Goal: Check status: Check status

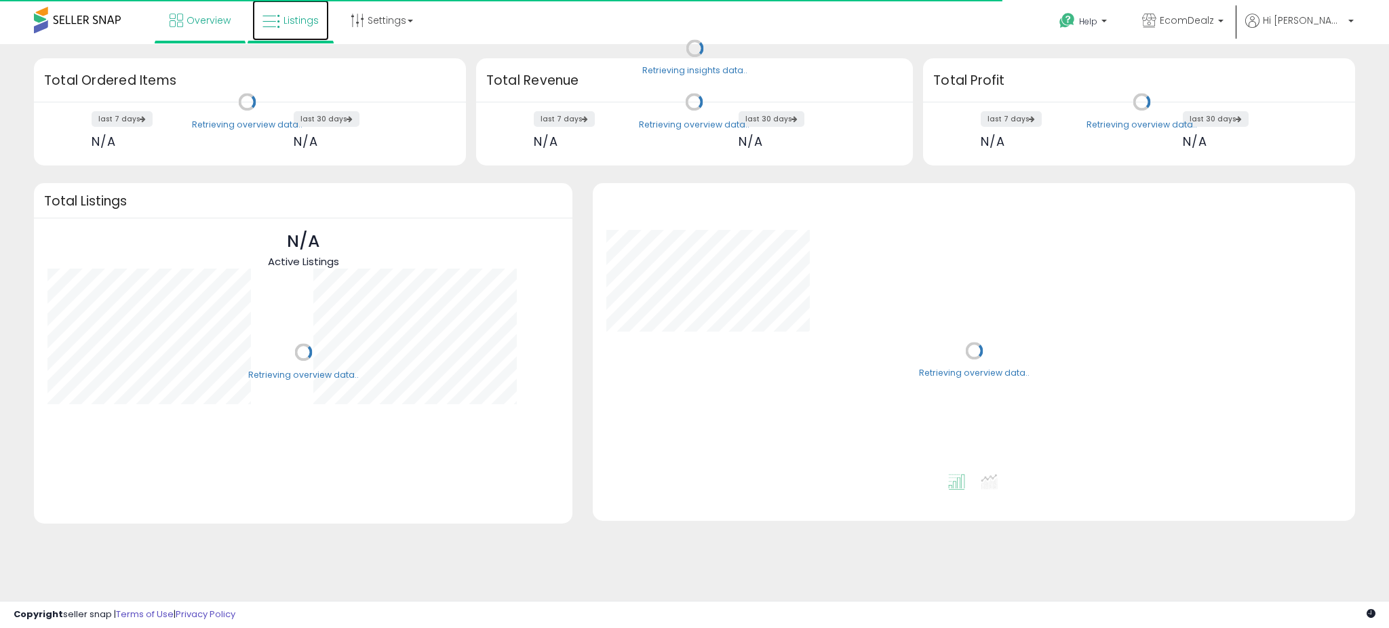
click at [309, 11] on link "Listings" at bounding box center [290, 20] width 77 height 41
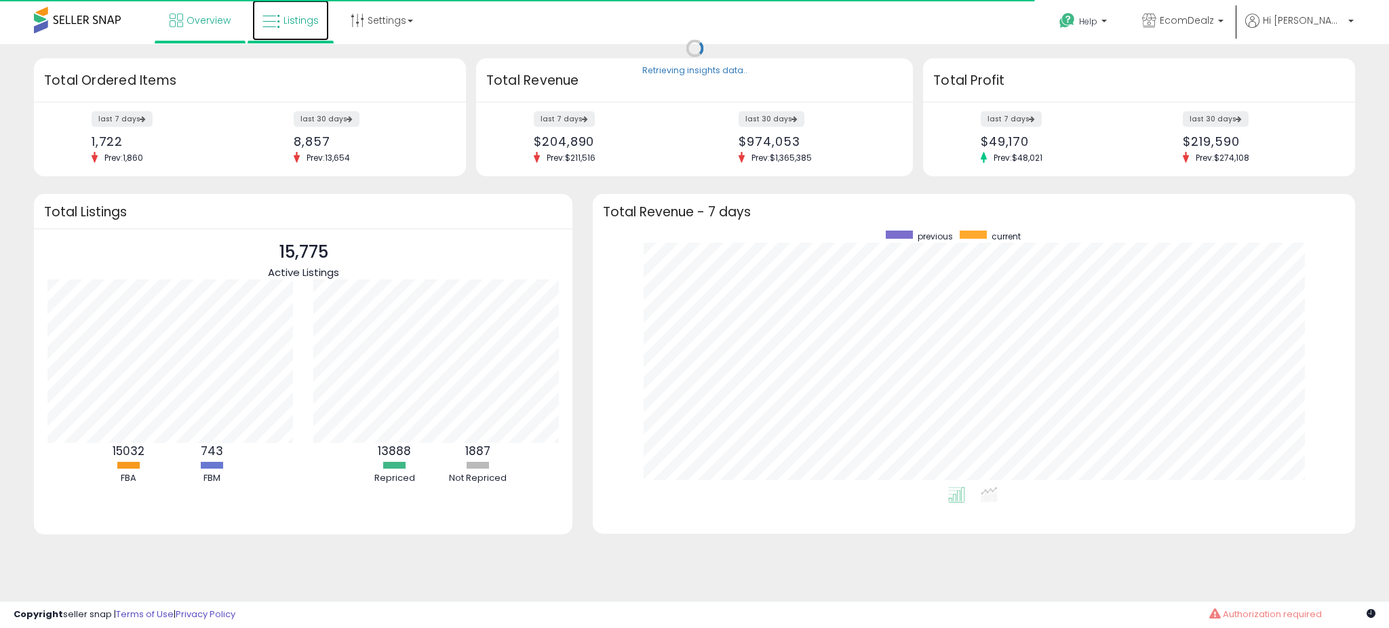
click at [309, 11] on link "Listings" at bounding box center [290, 20] width 77 height 41
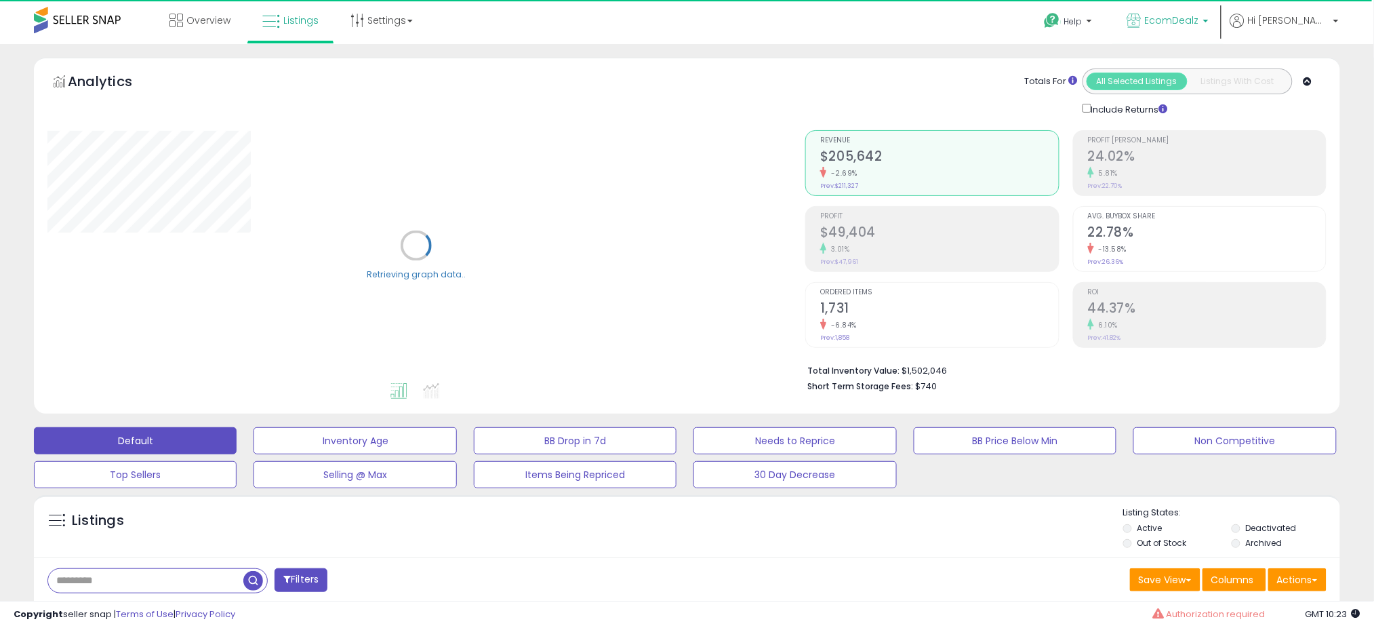
click at [1195, 15] on span "EcomDealz" at bounding box center [1172, 21] width 54 height 14
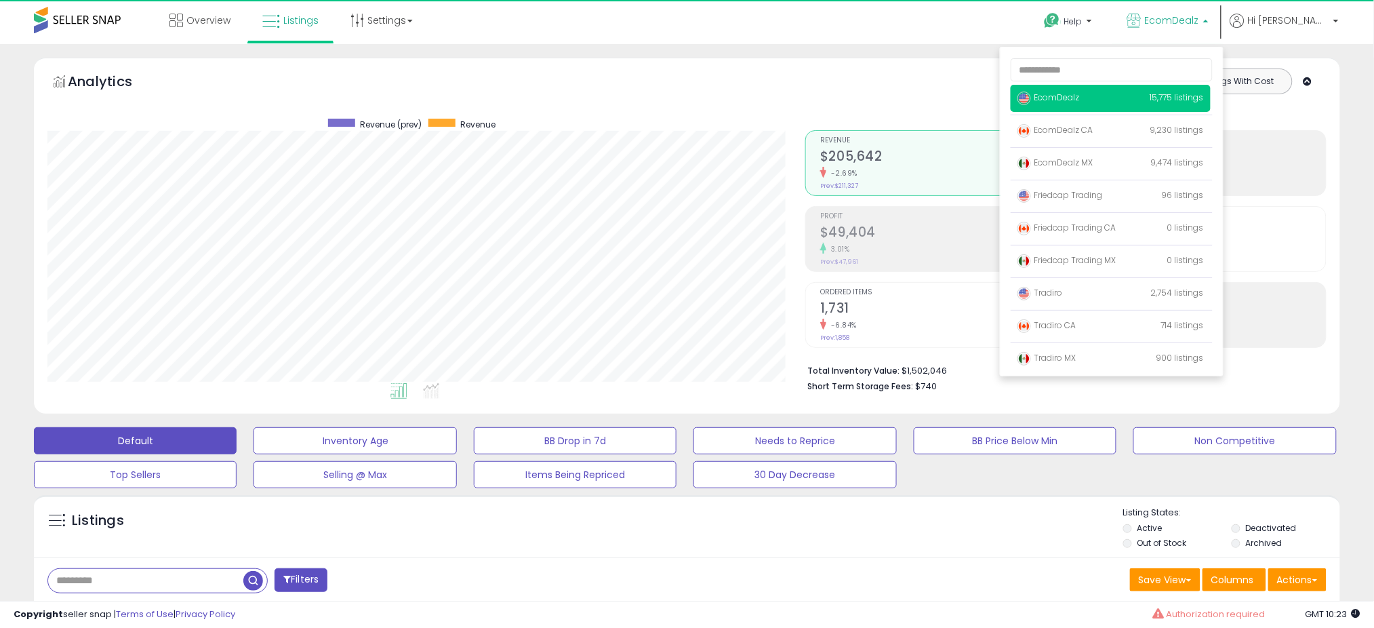
scroll to position [278, 758]
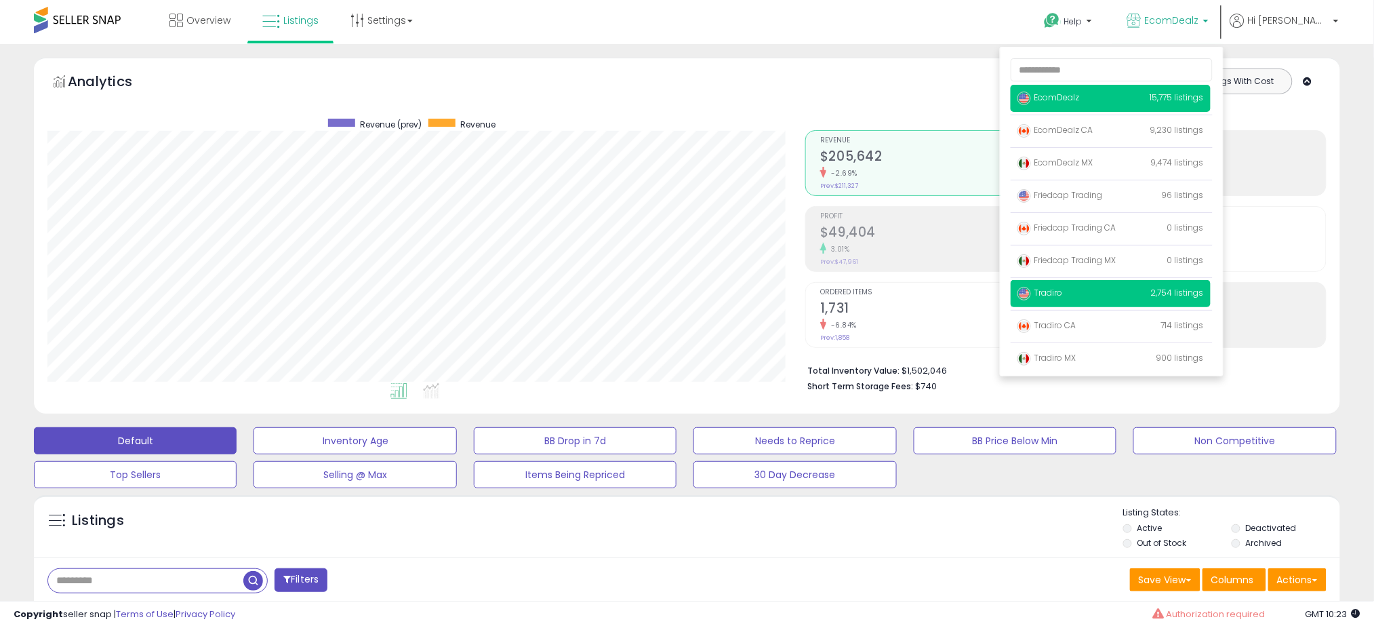
click at [1155, 297] on p "Tradiro 2,754 listings" at bounding box center [1111, 293] width 200 height 27
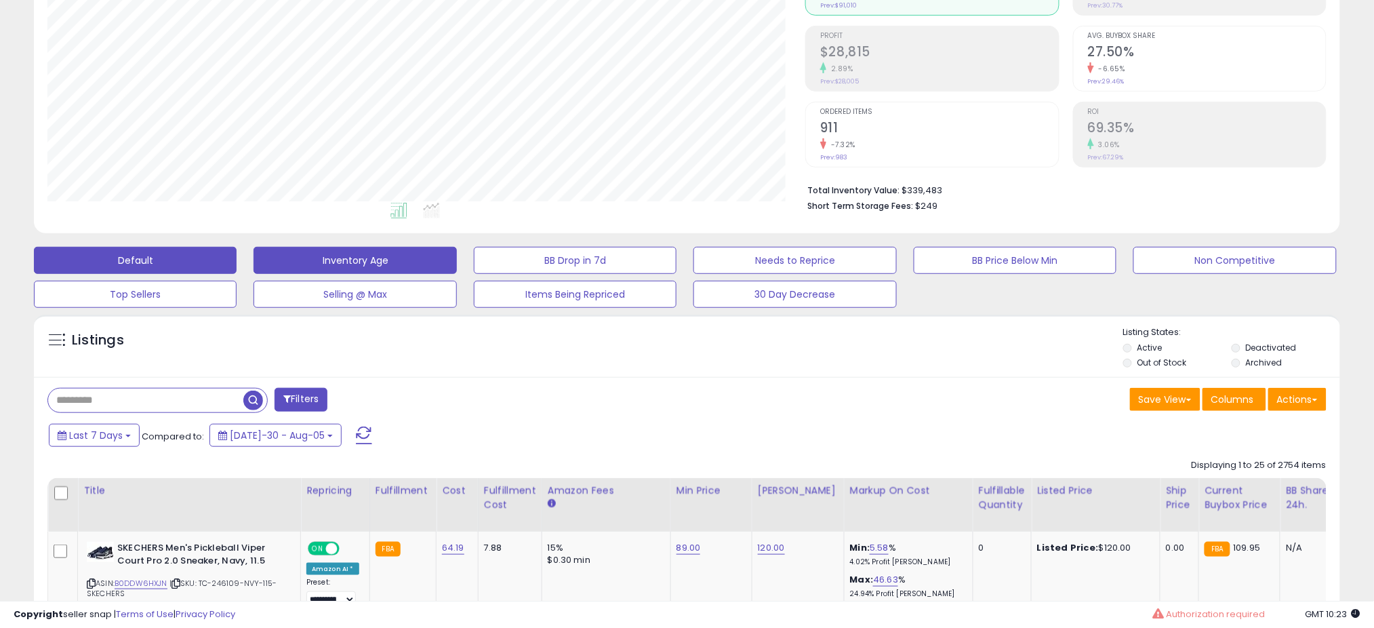
scroll to position [278, 758]
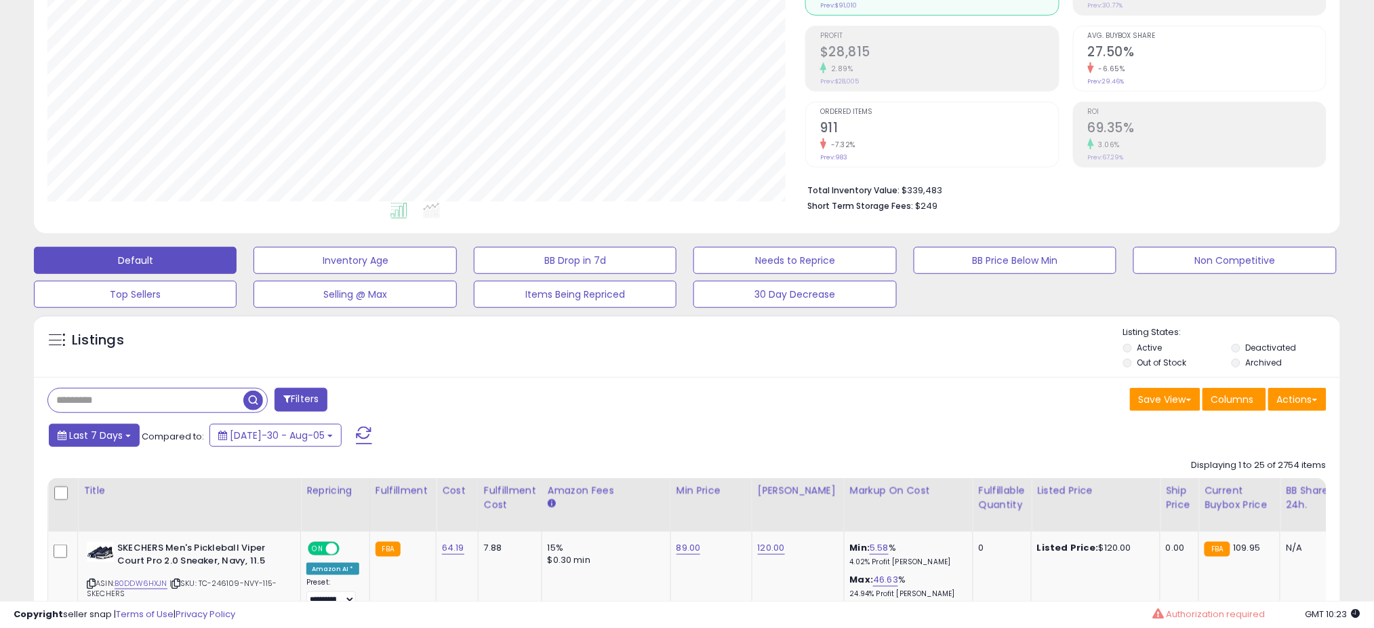
click at [125, 438] on button "Last 7 Days" at bounding box center [94, 435] width 91 height 23
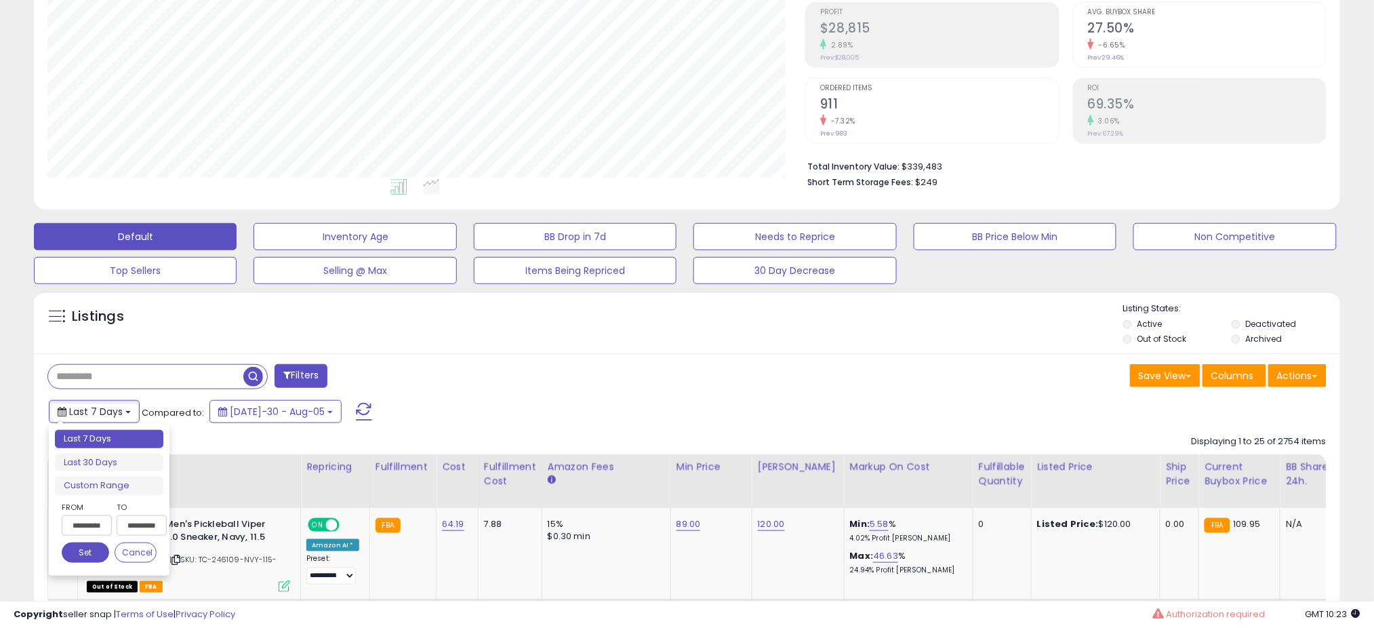
scroll to position [271, 0]
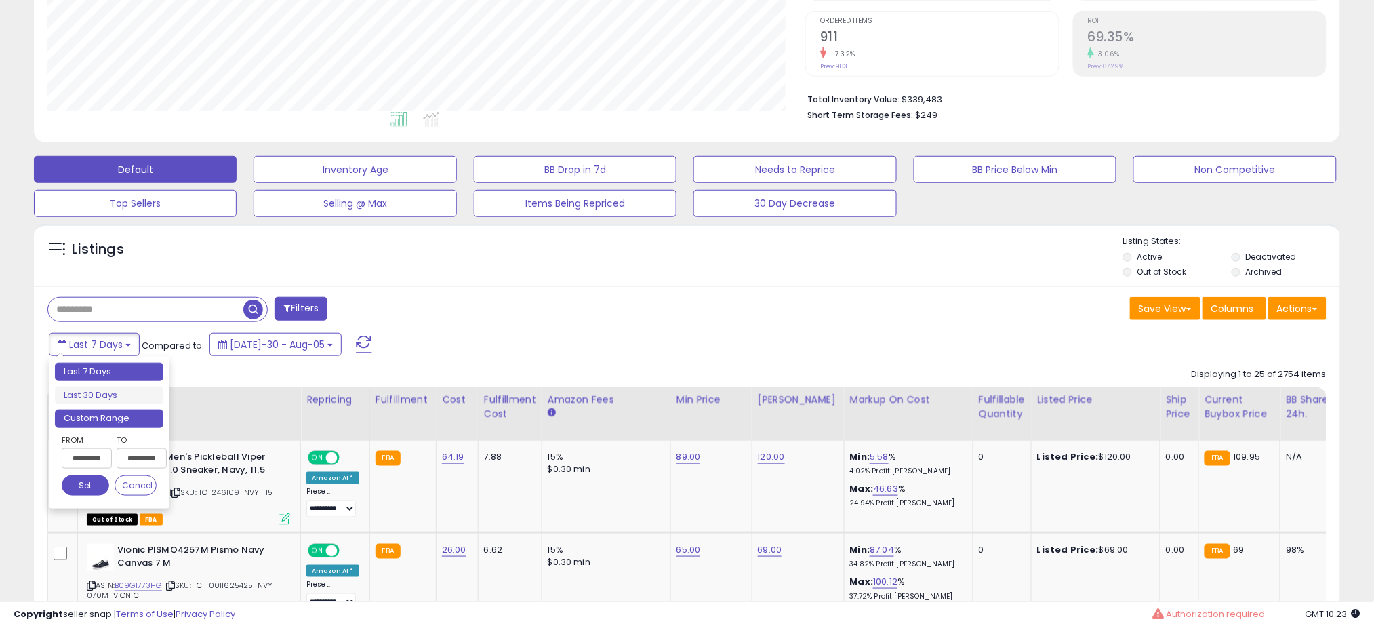
click at [101, 420] on li "Custom Range" at bounding box center [109, 419] width 108 height 18
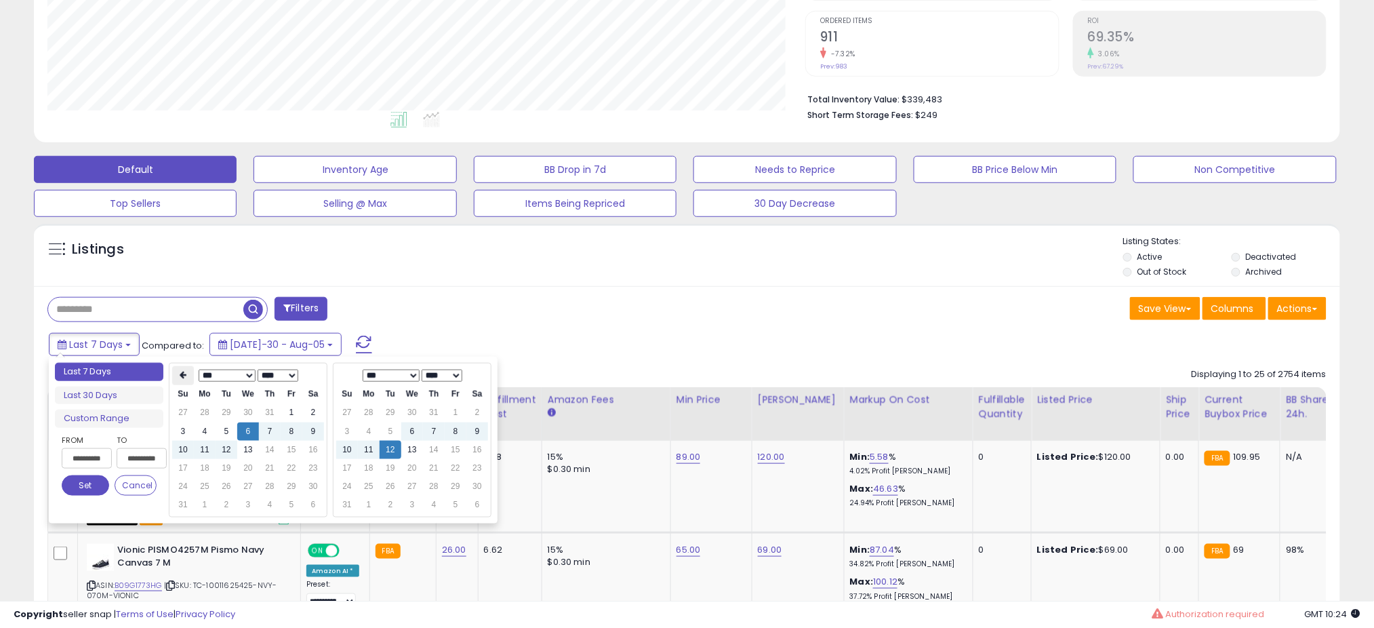
click at [188, 376] on th at bounding box center [183, 375] width 22 height 19
click at [192, 374] on th at bounding box center [183, 375] width 22 height 19
click at [187, 374] on th at bounding box center [183, 375] width 22 height 19
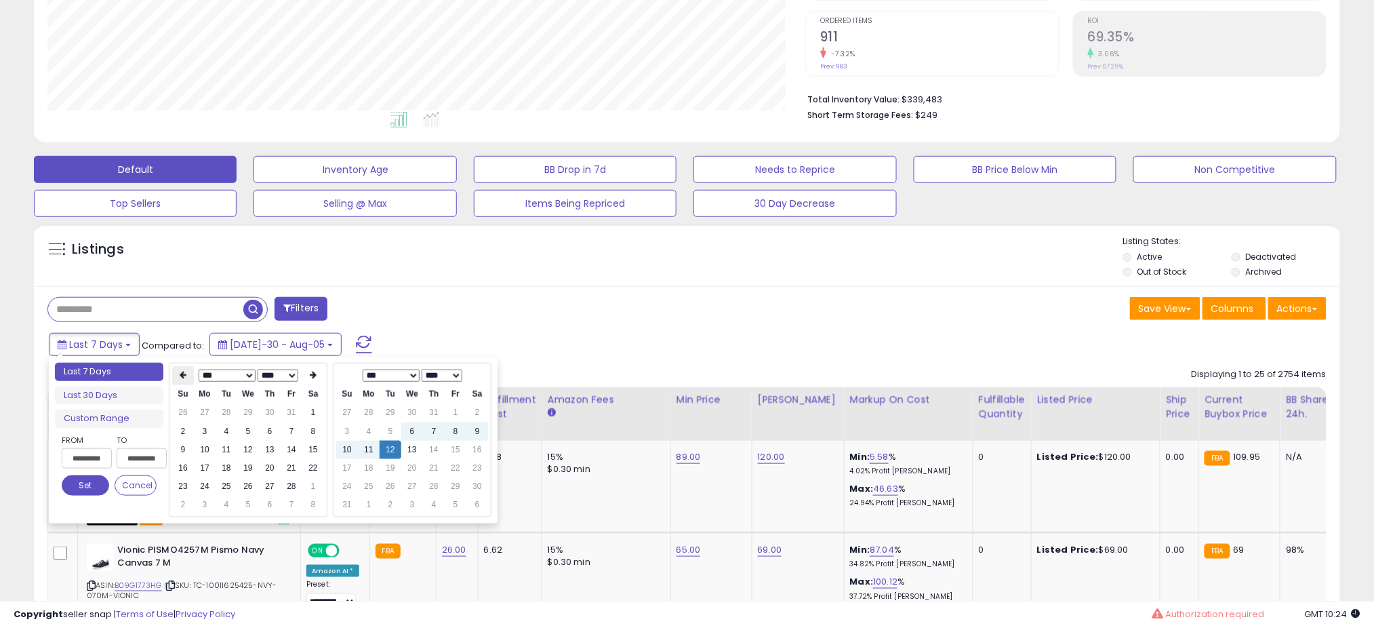
click at [180, 374] on icon at bounding box center [183, 376] width 7 height 8
click at [242, 411] on td "1" at bounding box center [248, 412] width 22 height 18
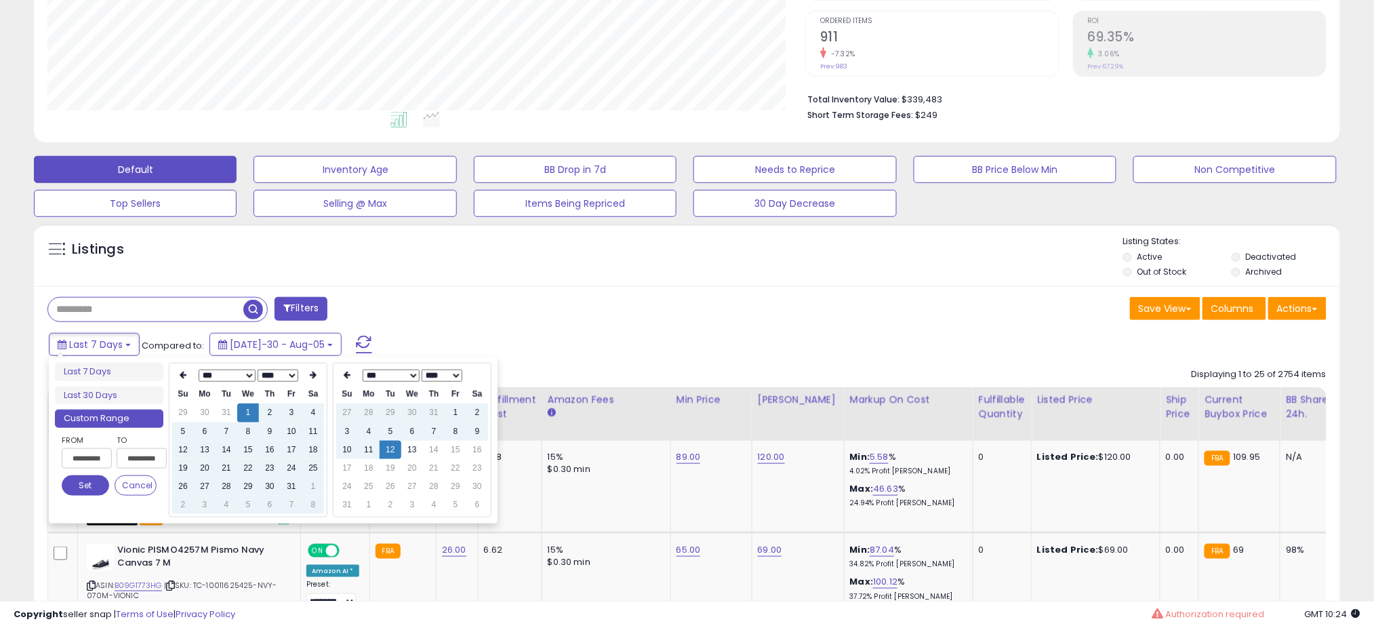
type input "**********"
click at [91, 483] on button "Set" at bounding box center [85, 485] width 47 height 20
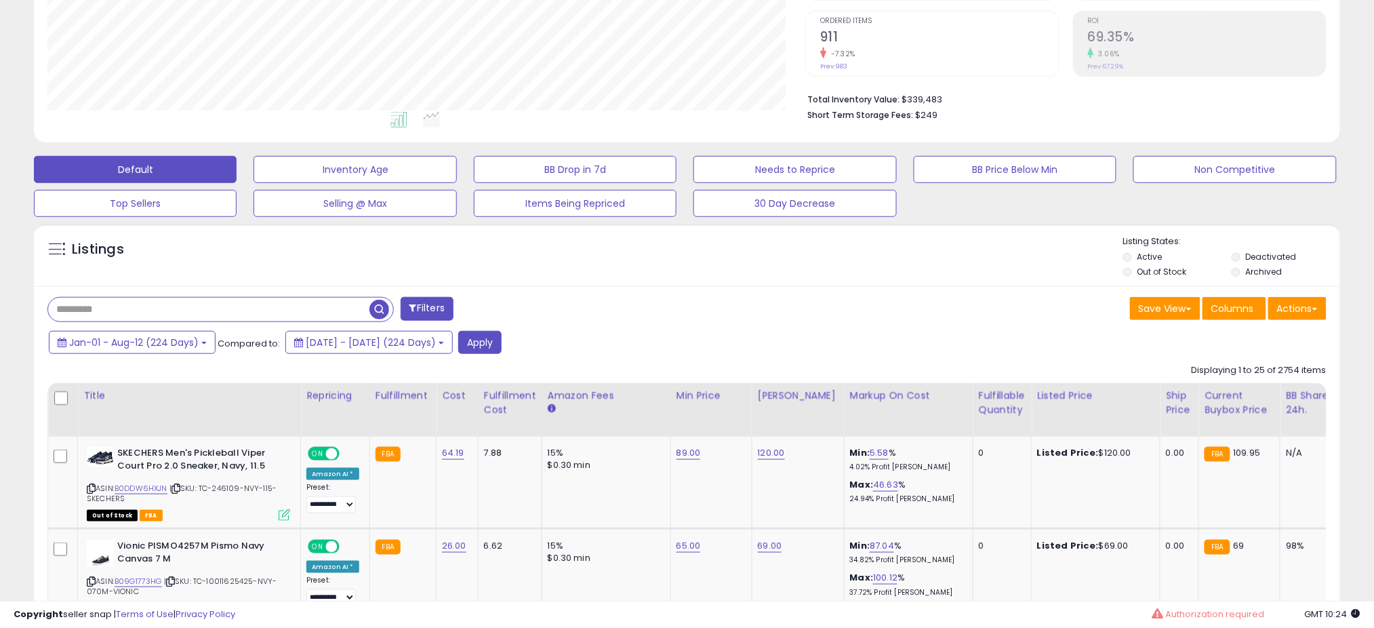
click at [177, 308] on input "text" at bounding box center [208, 310] width 321 height 24
type input "****"
click at [376, 309] on span "button" at bounding box center [380, 310] width 20 height 20
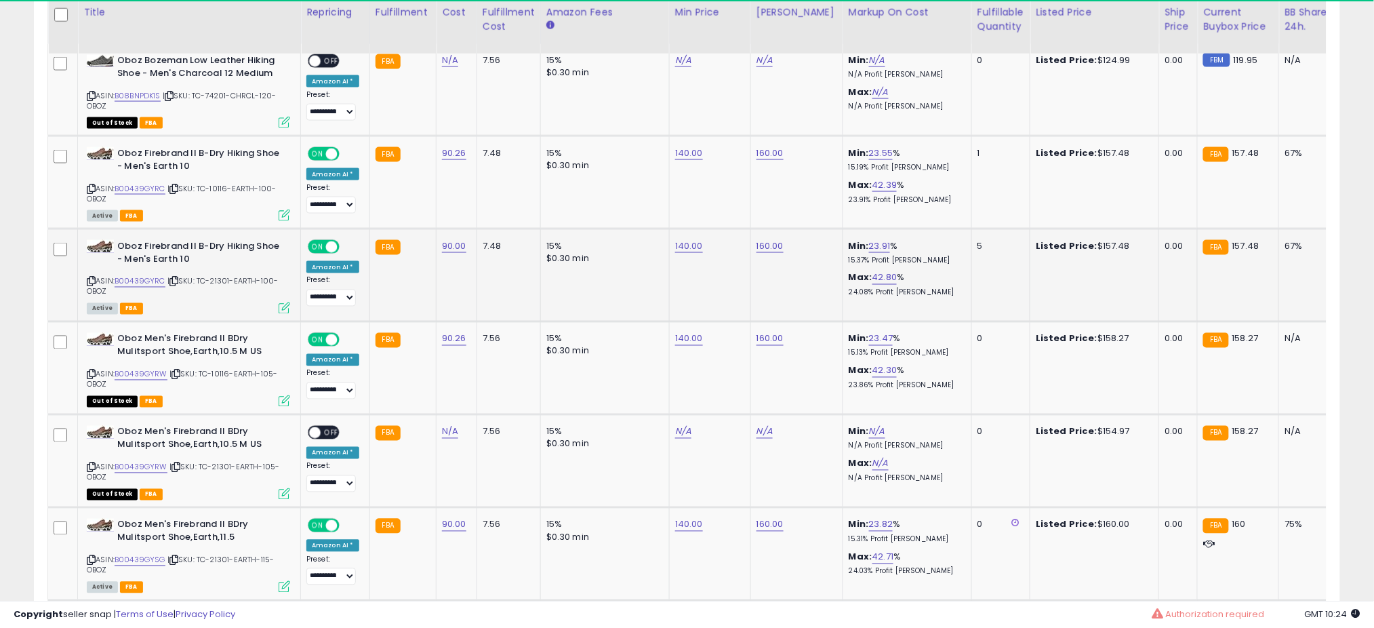
scroll to position [278, 758]
